Goal: Task Accomplishment & Management: Use online tool/utility

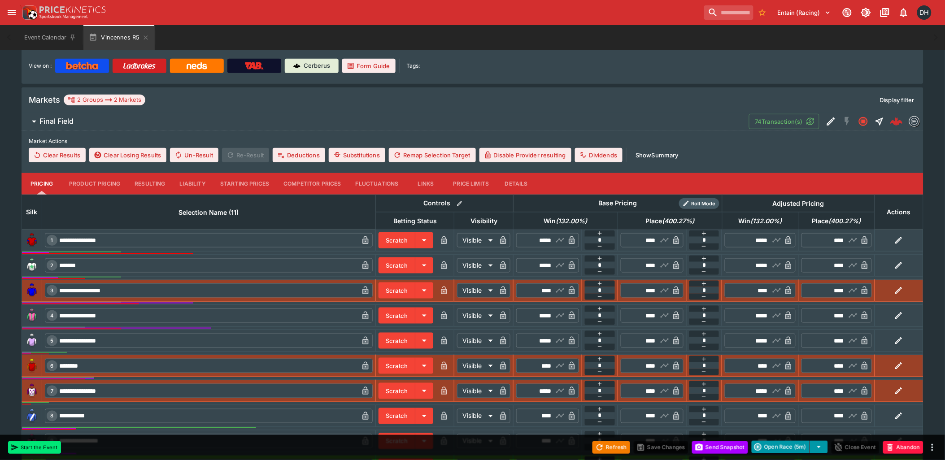
scroll to position [199, 0]
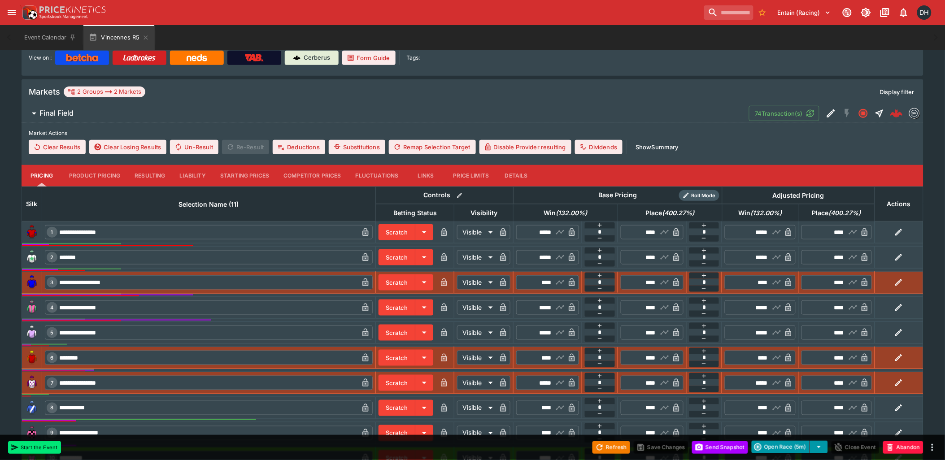
click at [190, 174] on button "Liability" at bounding box center [193, 176] width 40 height 22
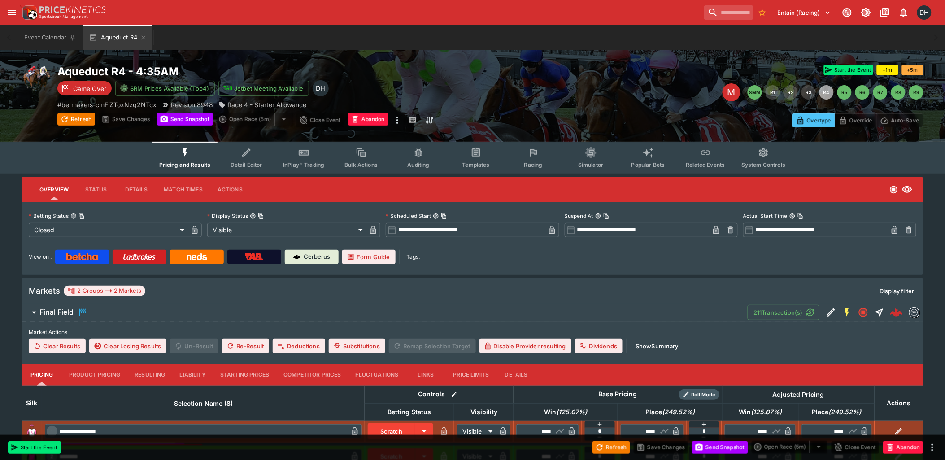
click at [663, 347] on button "Show Summary" at bounding box center [657, 346] width 54 height 14
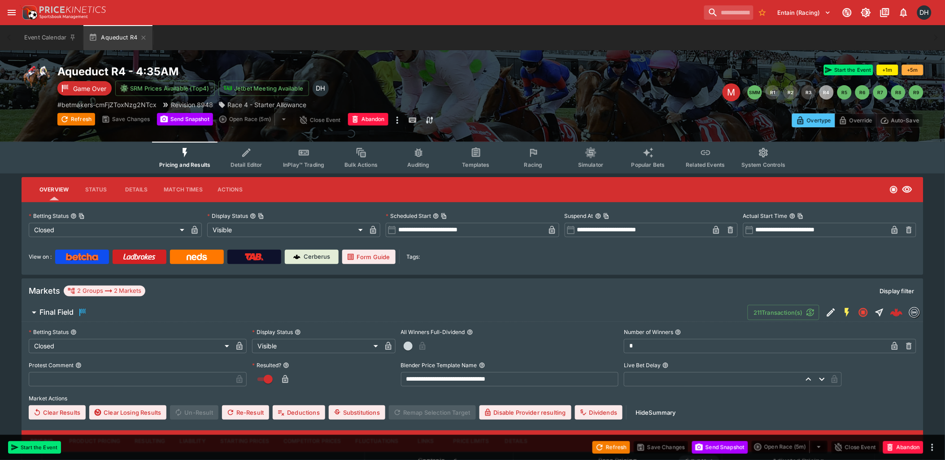
scroll to position [199, 0]
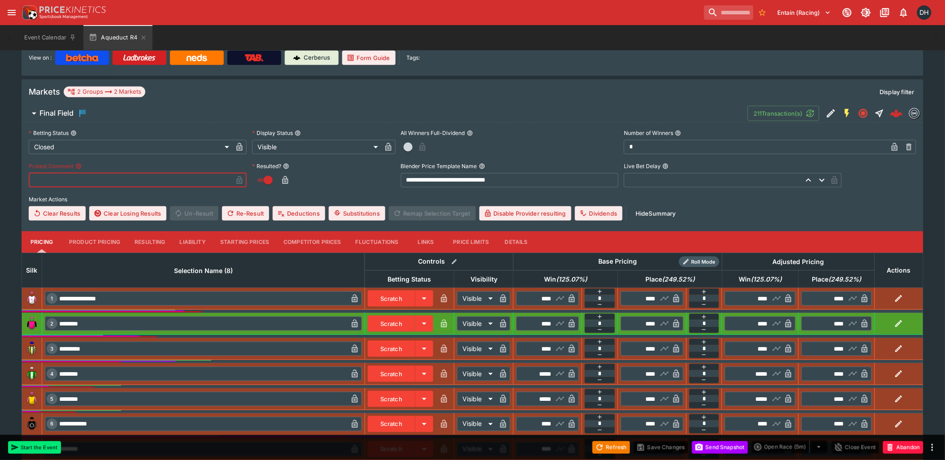
click at [76, 178] on input "text" at bounding box center [131, 180] width 204 height 14
type input "**********"
click at [648, 447] on button "Save Changes" at bounding box center [661, 447] width 55 height 13
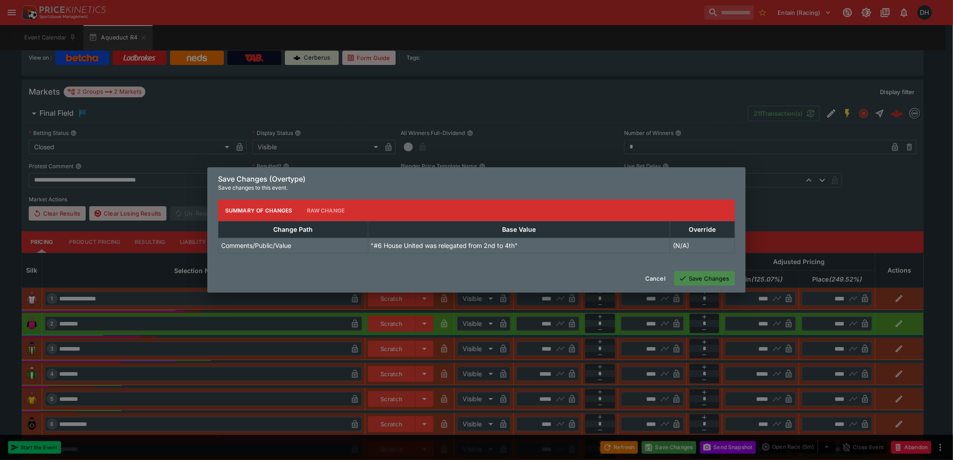
click at [688, 280] on button "Save Changes" at bounding box center [704, 278] width 61 height 14
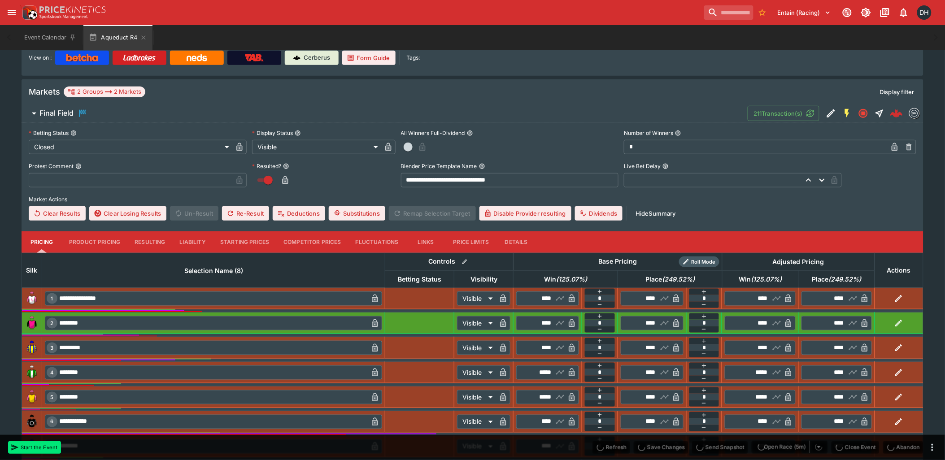
type input "**********"
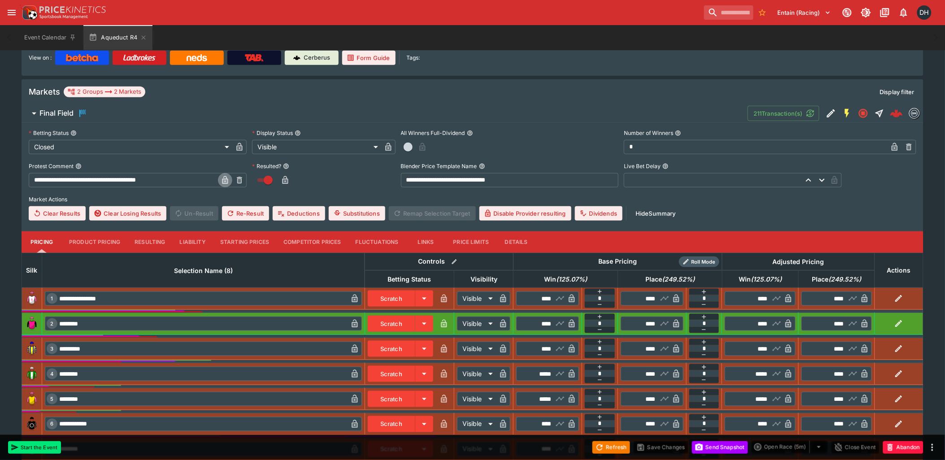
click at [227, 179] on icon "button" at bounding box center [225, 181] width 4 height 4
click at [663, 451] on button "Save Changes" at bounding box center [661, 447] width 55 height 13
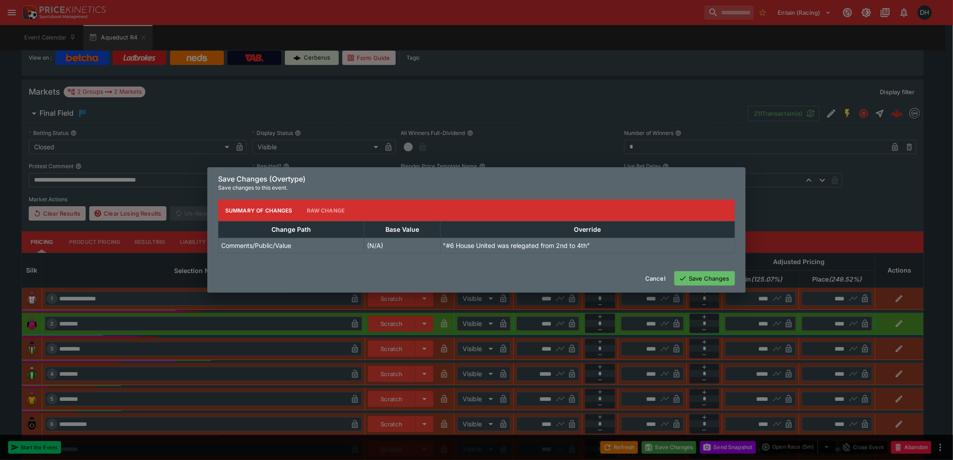
click at [686, 285] on button "Save Changes" at bounding box center [704, 278] width 61 height 14
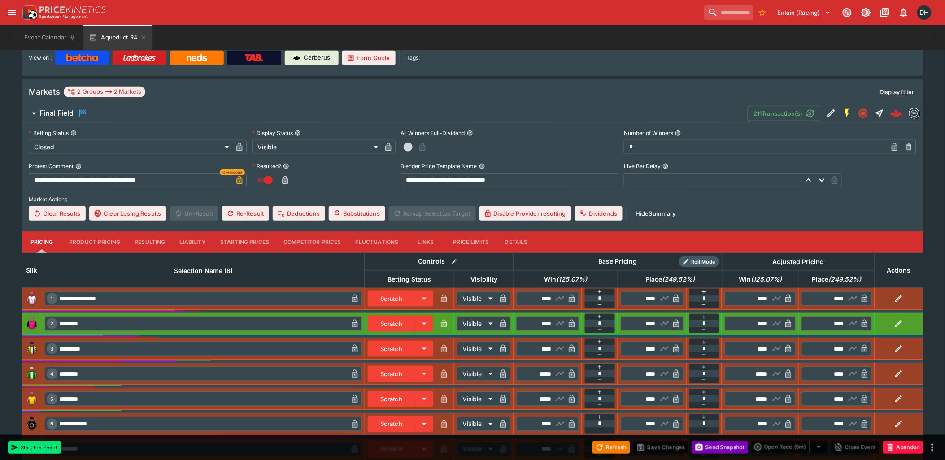
click at [708, 449] on button "Send Snapshot" at bounding box center [720, 447] width 56 height 13
click at [720, 450] on button "Send Snapshot" at bounding box center [720, 447] width 56 height 13
